Goal: Information Seeking & Learning: Find specific fact

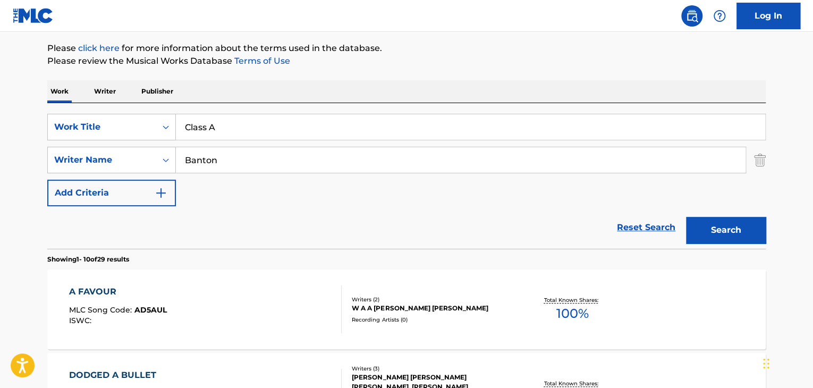
scroll to position [94, 0]
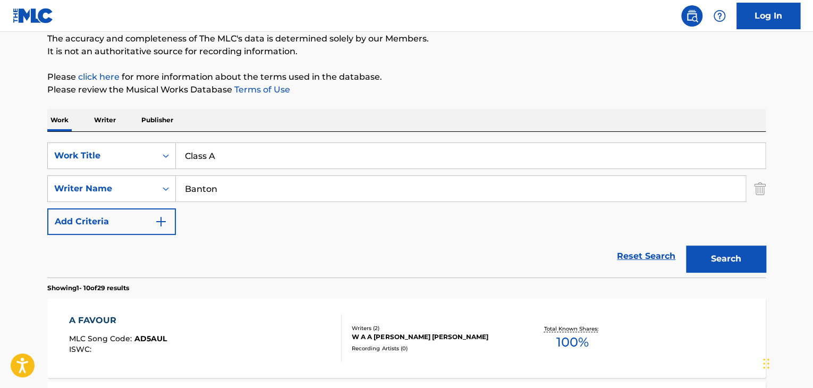
click at [279, 192] on input "Banton" at bounding box center [461, 189] width 570 height 26
click at [279, 191] on input "Banton" at bounding box center [461, 189] width 570 height 26
type input "[PERSON_NAME]"
click at [294, 149] on input "Class A" at bounding box center [470, 156] width 589 height 26
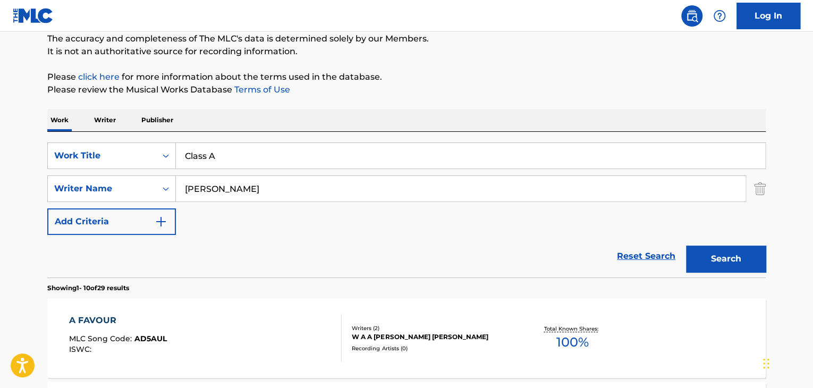
click at [294, 149] on input "Class A" at bounding box center [470, 156] width 589 height 26
paste input "Timido tango"
type input "Timido tango"
drag, startPoint x: 216, startPoint y: 190, endPoint x: 167, endPoint y: 209, distance: 52.5
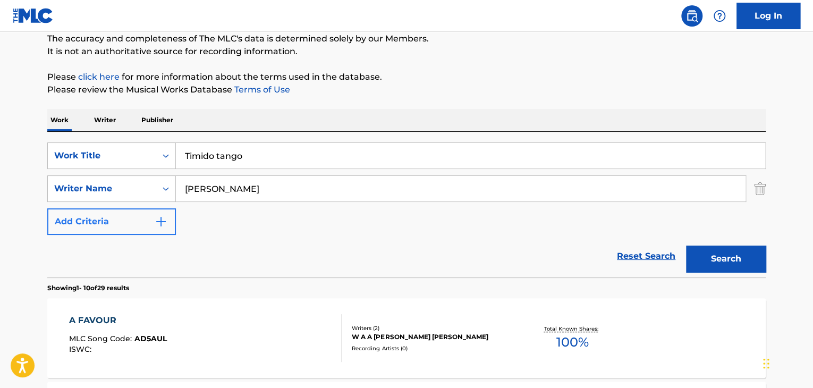
click at [167, 209] on div "SearchWithCriteria37528b48-6d23-4f5b-b9aa-d62ee6fb7ca9 Work Title Timido tango …" at bounding box center [406, 188] width 718 height 92
type input "Greppi"
click at [686, 246] on button "Search" at bounding box center [726, 259] width 80 height 27
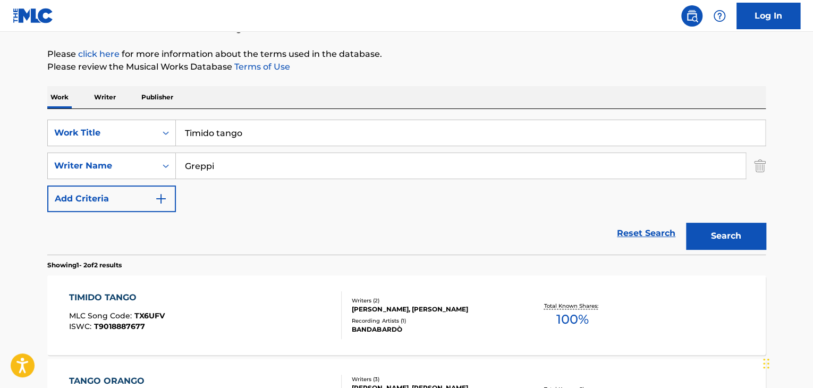
scroll to position [130, 0]
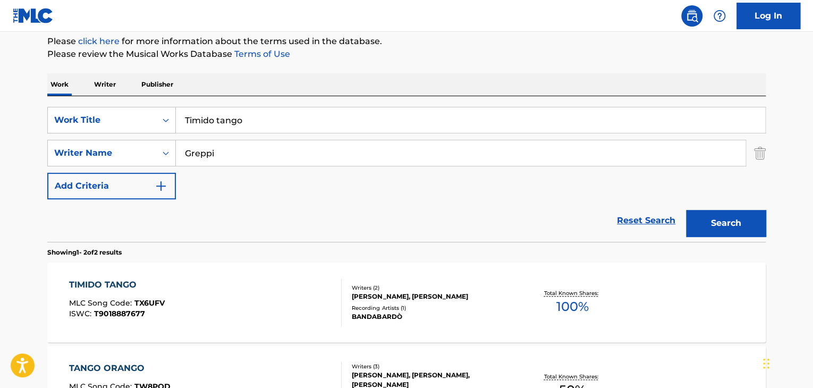
click at [123, 285] on div "TIMIDO TANGO" at bounding box center [117, 284] width 96 height 13
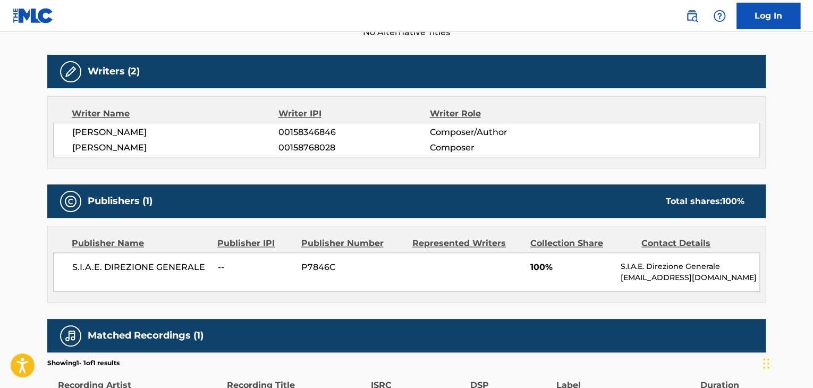
scroll to position [419, 0]
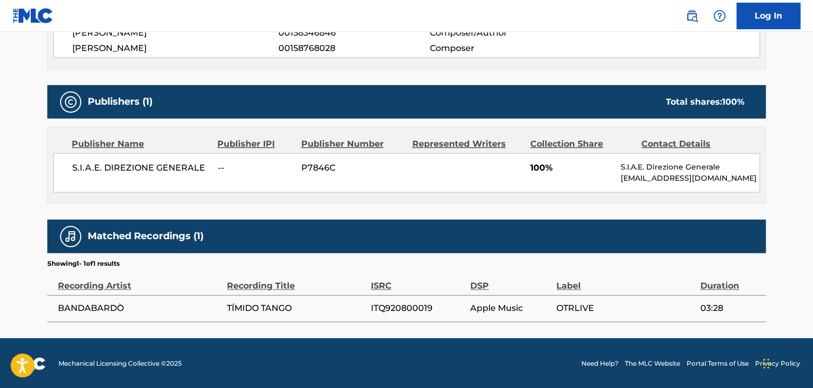
click at [151, 167] on span "S.I.A.E. DIREZIONE GENERALE" at bounding box center [141, 168] width 138 height 13
copy div "S.I.A.E. DIREZIONE GENERALE"
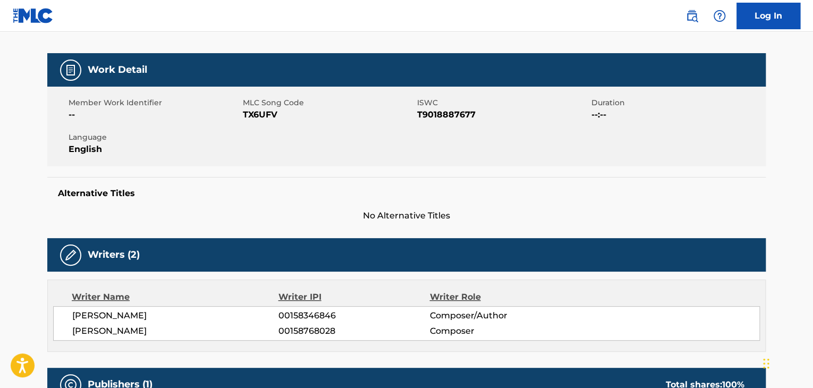
scroll to position [100, 0]
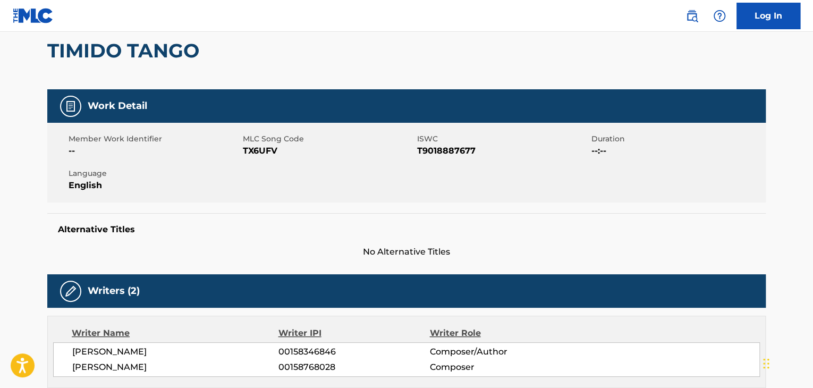
click at [258, 149] on span "TX6UFV" at bounding box center [329, 151] width 172 height 13
copy span "TX6UFV"
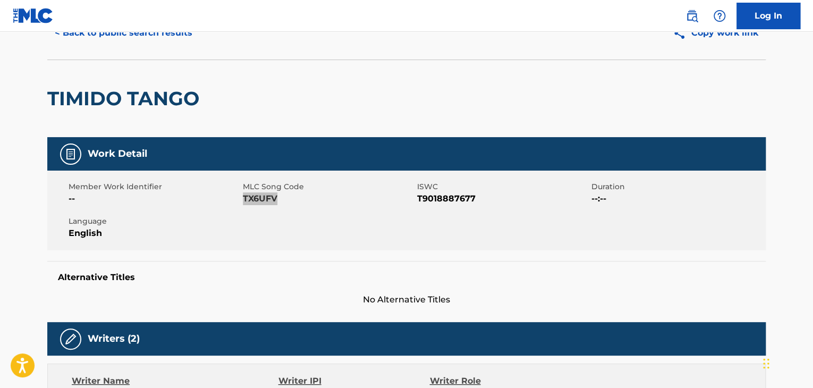
scroll to position [0, 0]
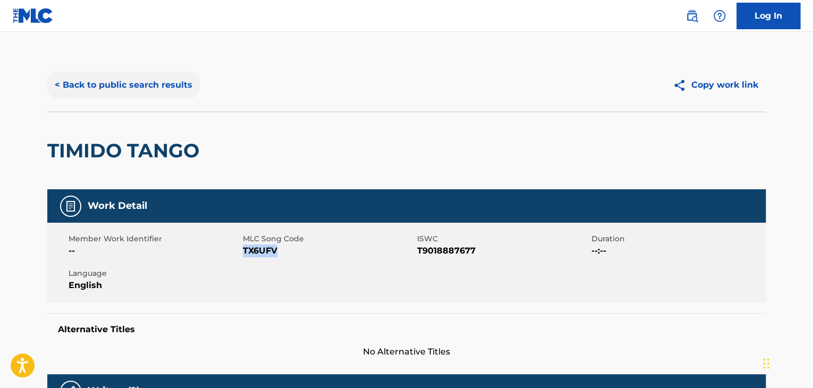
click at [155, 81] on button "< Back to public search results" at bounding box center [123, 85] width 153 height 27
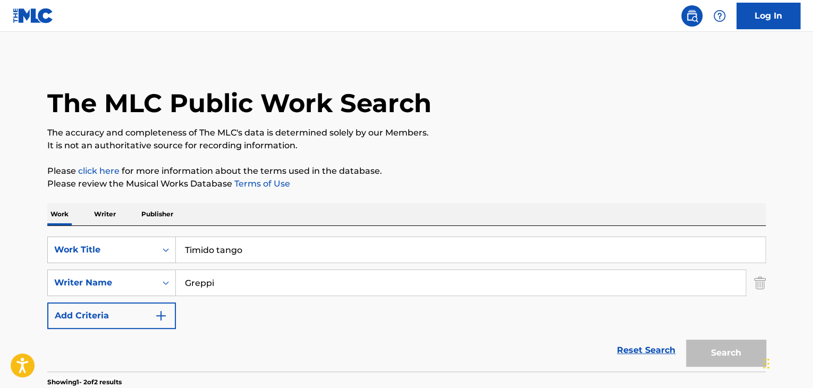
scroll to position [130, 0]
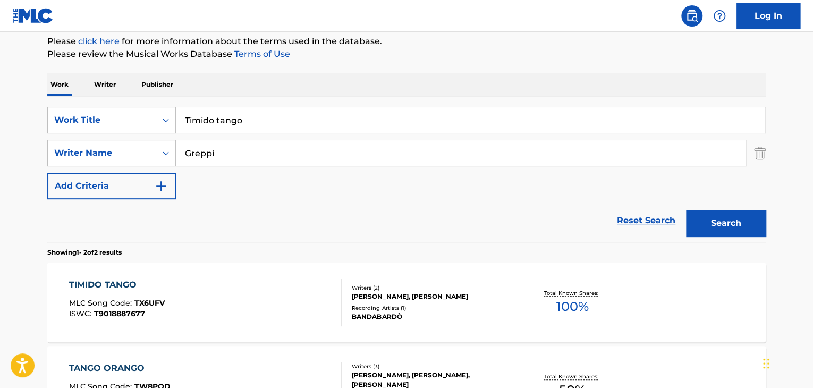
click at [232, 123] on input "Timido tango" at bounding box center [470, 120] width 589 height 26
click at [232, 122] on input "Timido tango" at bounding box center [470, 120] width 589 height 26
paste input "Armistizi"
type input "Armistizio"
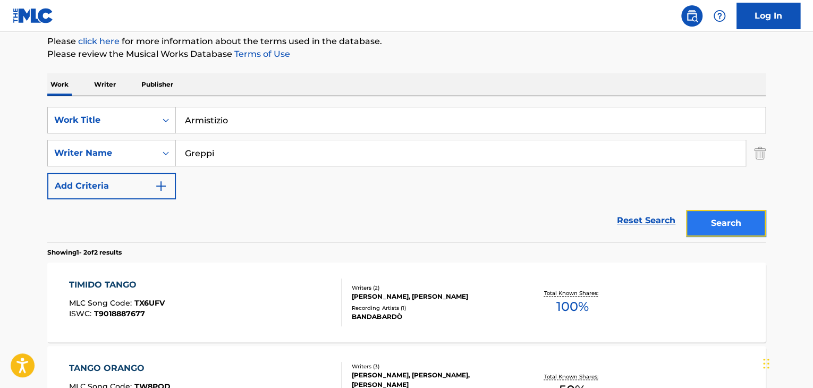
click at [725, 219] on button "Search" at bounding box center [726, 223] width 80 height 27
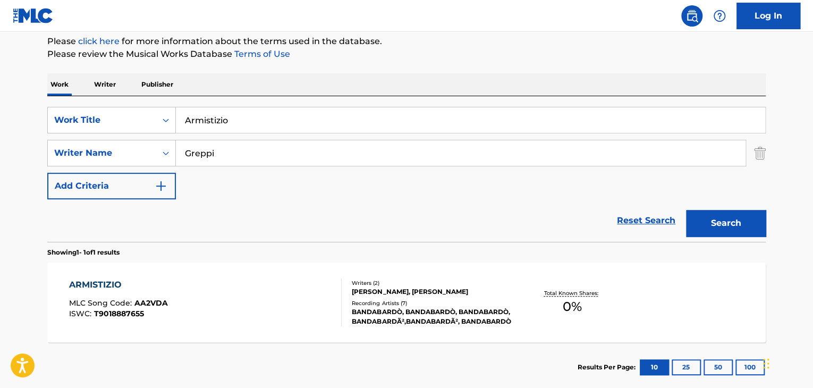
click at [102, 282] on div "ARMISTIZIO" at bounding box center [118, 284] width 99 height 13
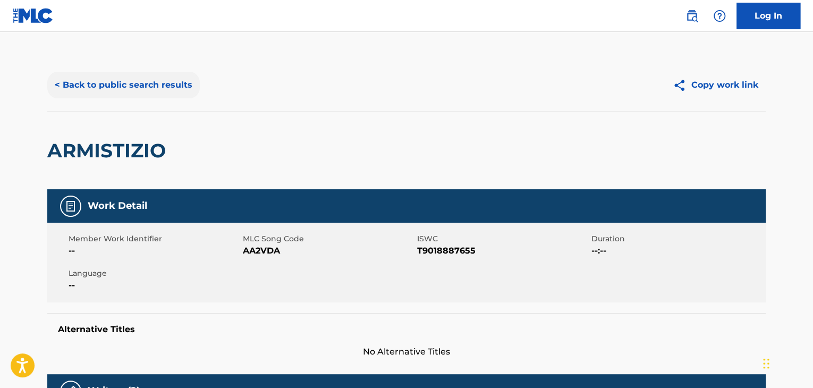
click at [181, 82] on button "< Back to public search results" at bounding box center [123, 85] width 153 height 27
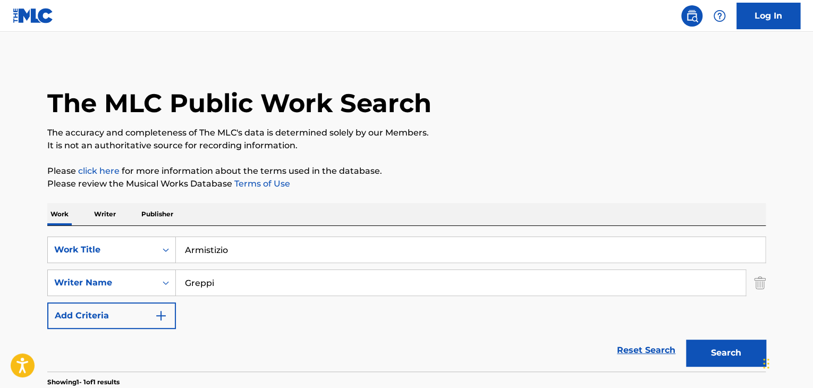
scroll to position [130, 0]
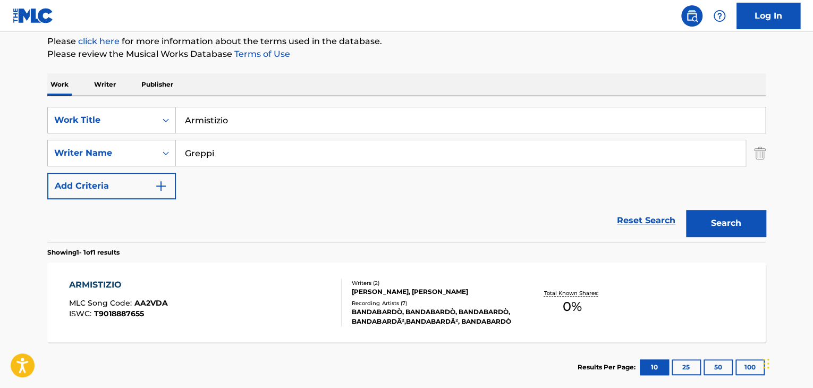
click at [258, 125] on input "Armistizio" at bounding box center [470, 120] width 589 height 26
paste input "Nuovo Cinema Paradiso"
type input "Nuovo Cinema Paradiso"
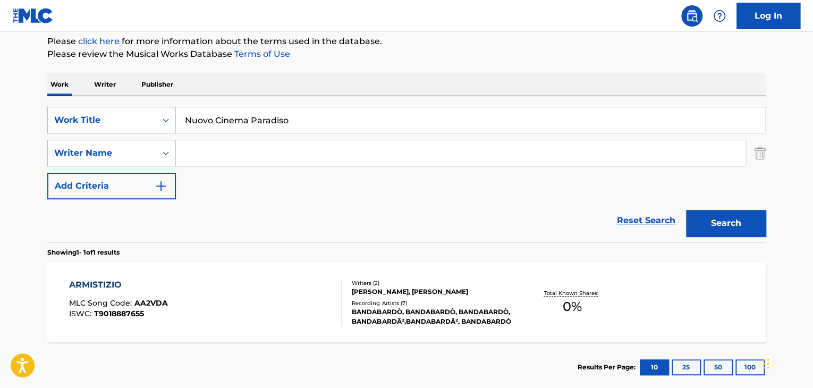
click at [686, 210] on button "Search" at bounding box center [726, 223] width 80 height 27
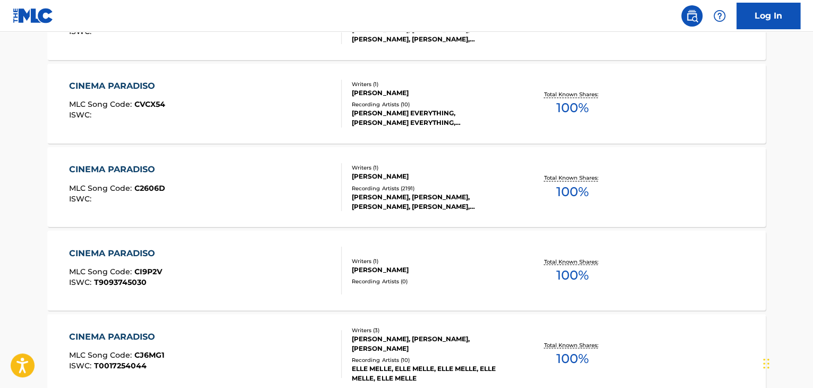
scroll to position [838, 0]
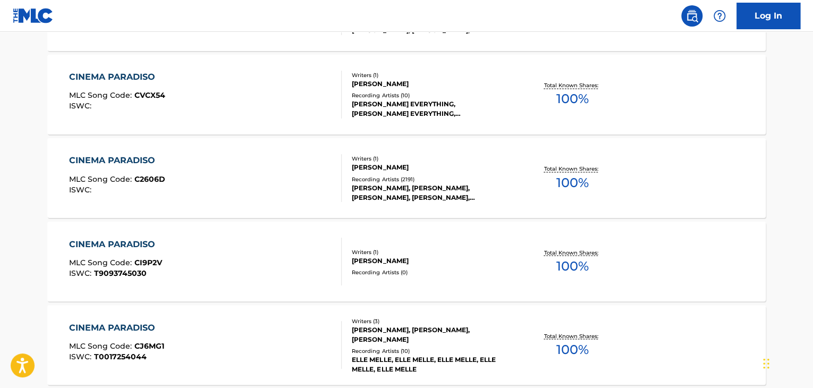
click at [147, 162] on div "CINEMA PARADISO" at bounding box center [117, 160] width 96 height 13
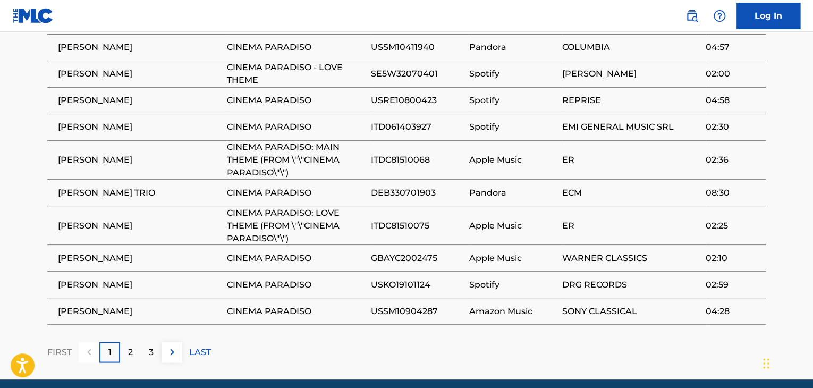
scroll to position [853, 0]
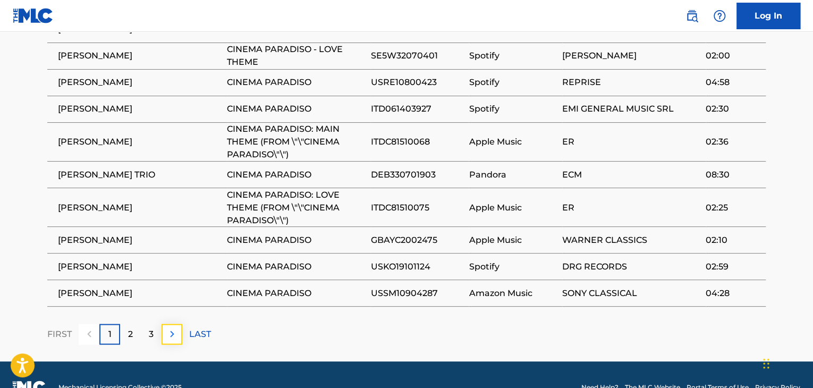
click at [178, 327] on img at bounding box center [172, 333] width 13 height 13
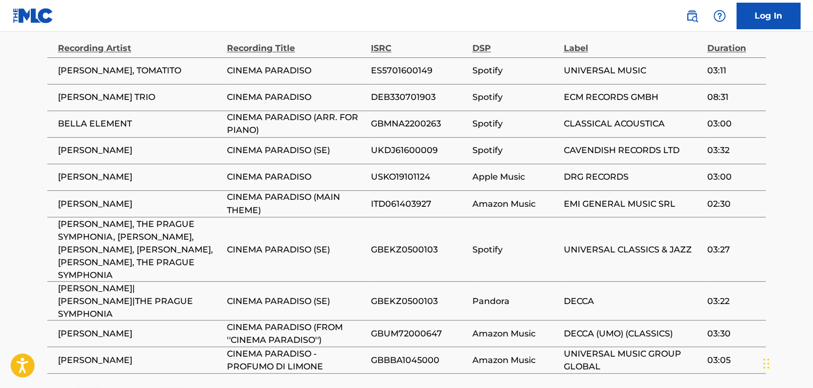
scroll to position [867, 0]
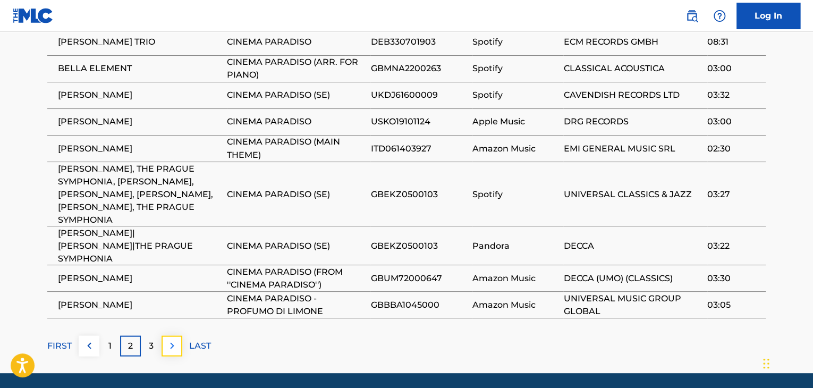
click at [175, 339] on img at bounding box center [172, 345] width 13 height 13
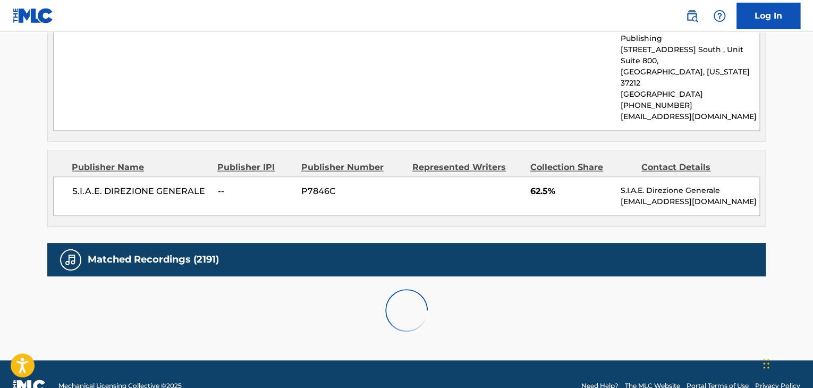
scroll to position [829, 0]
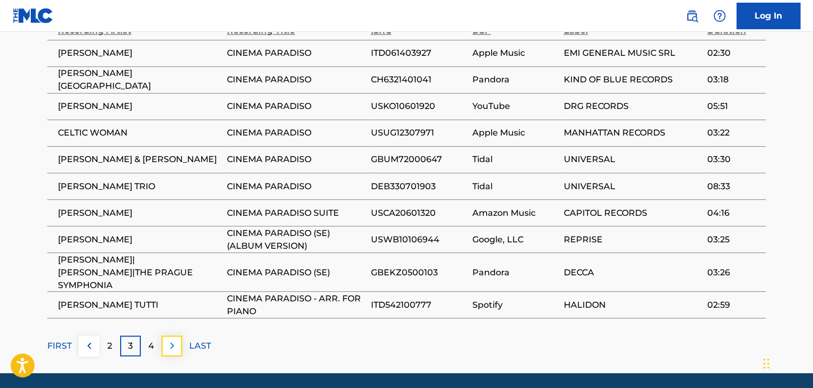
click at [177, 339] on img at bounding box center [172, 345] width 13 height 13
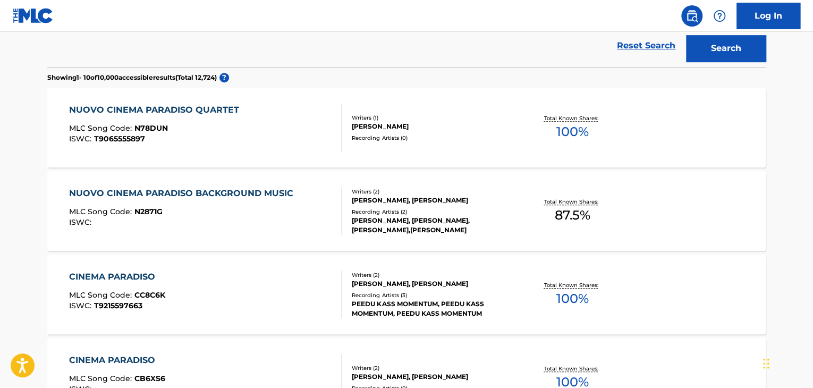
scroll to position [297, 0]
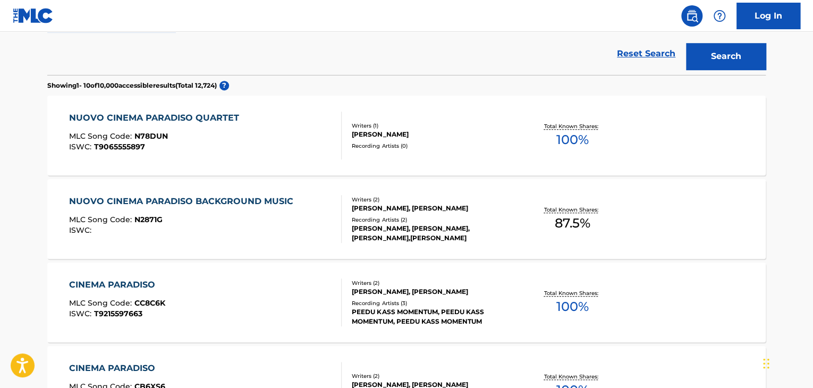
click at [271, 198] on div "NUOVO CINEMA PARADISO BACKGROUND MUSIC" at bounding box center [184, 201] width 230 height 13
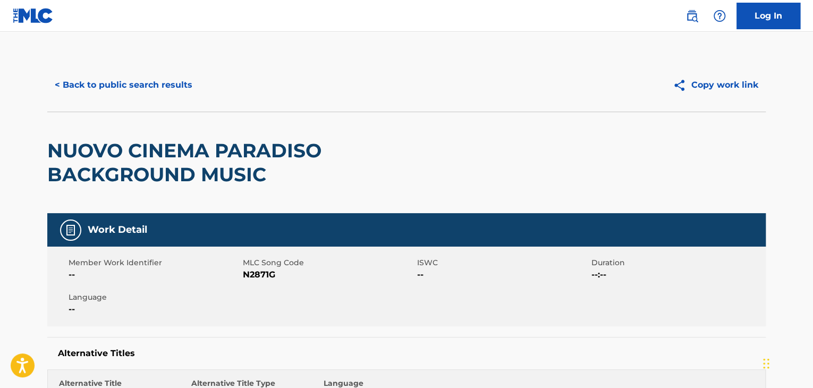
click at [268, 276] on span "N2871G" at bounding box center [329, 274] width 172 height 13
copy span "N2871G"
